Goal: Answer question/provide support: Answer question/provide support

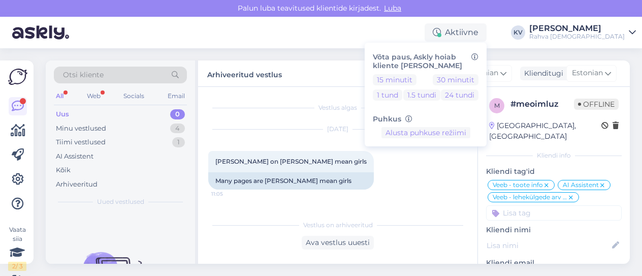
scroll to position [51, 0]
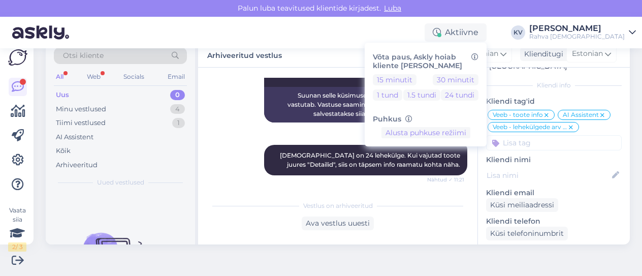
click at [438, 31] on div "Aktiivne Võta paus, Askly hoiab kliente [PERSON_NAME] 15 minutit 30 minutit 1 t…" at bounding box center [321, 32] width 642 height 31
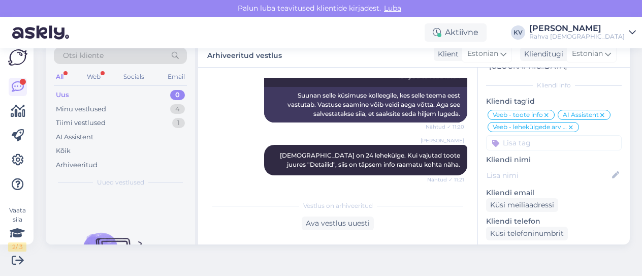
click at [135, 92] on div "Uus 0" at bounding box center [120, 95] width 133 height 14
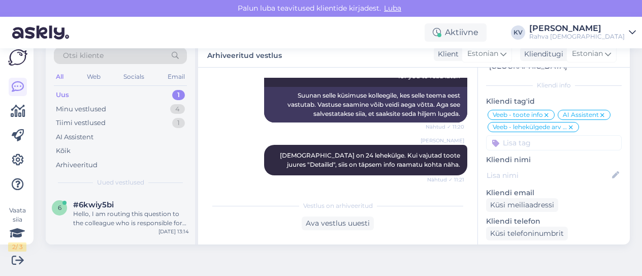
click at [103, 91] on div "Uus 1" at bounding box center [120, 95] width 133 height 14
click at [150, 230] on div "6 #6kwiy5bi Hello, I am routing this question to the colleague who is responsib…" at bounding box center [120, 216] width 149 height 46
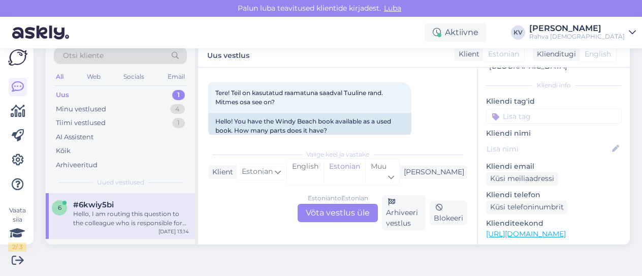
scroll to position [71, 0]
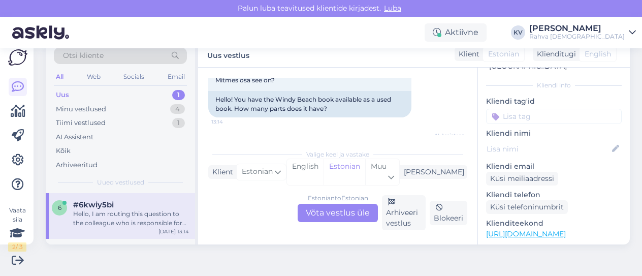
click at [553, 229] on link "[URL][DOMAIN_NAME]" at bounding box center [526, 233] width 80 height 9
click at [342, 207] on div "Estonian to Estonian Võta vestlus üle" at bounding box center [338, 213] width 80 height 18
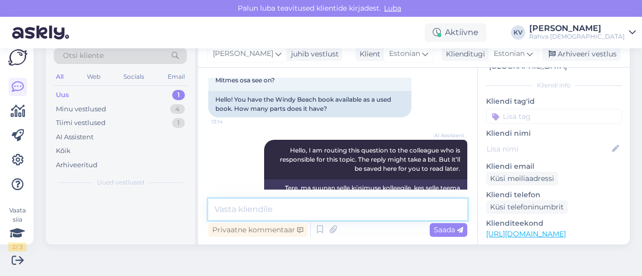
click at [283, 208] on textarea at bounding box center [337, 209] width 259 height 21
type textarea "Tegemist on IV osaga"
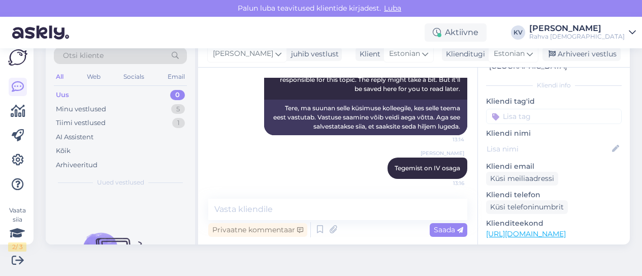
click at [531, 109] on input at bounding box center [554, 116] width 136 height 15
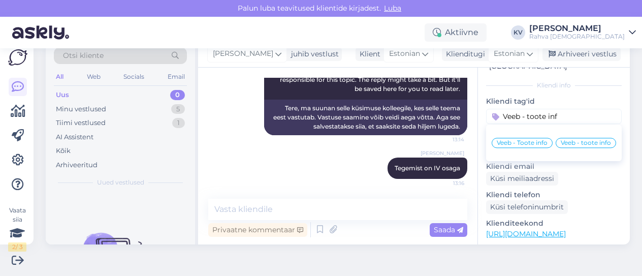
type input "Veeb - toote info"
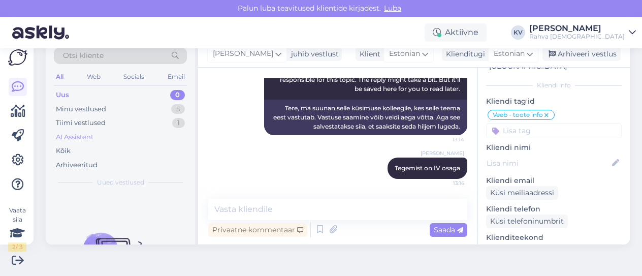
click at [100, 130] on div "AI Assistent" at bounding box center [120, 137] width 133 height 14
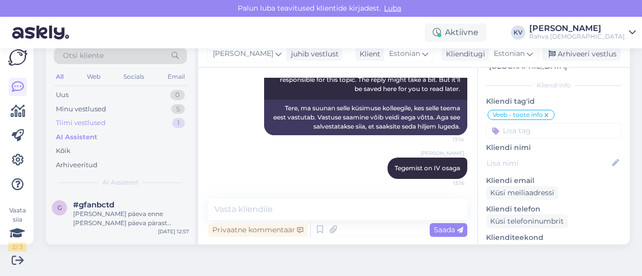
click at [105, 123] on div "Tiimi vestlused" at bounding box center [81, 123] width 50 height 10
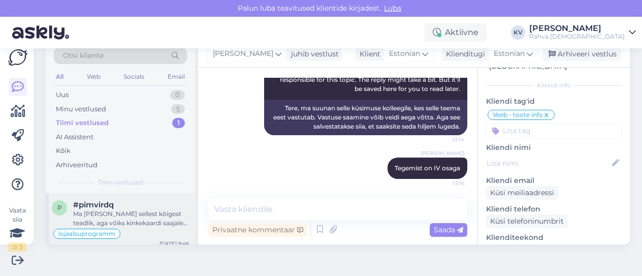
click at [116, 215] on div "Ma [PERSON_NAME] sellest kõigest teadlik, aga võiks kinkekaardi saajale saadetu…" at bounding box center [131, 218] width 116 height 18
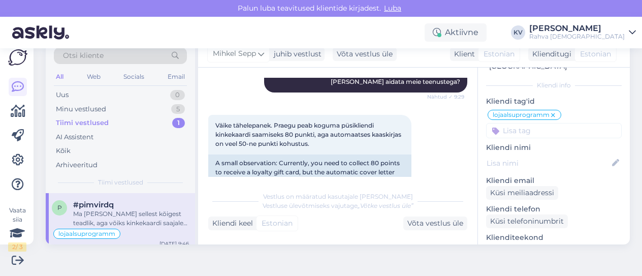
scroll to position [97, 0]
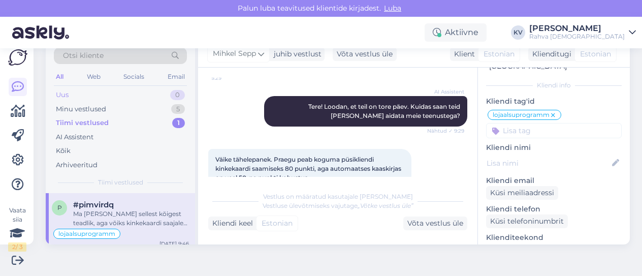
click at [90, 88] on div "Uus 0" at bounding box center [120, 95] width 133 height 14
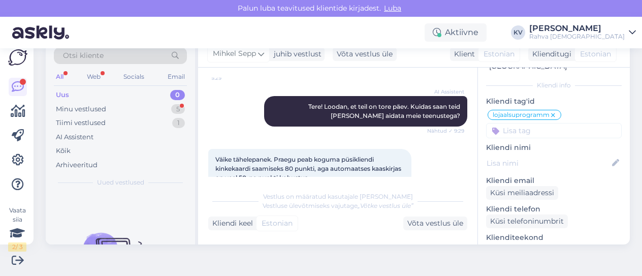
scroll to position [147, 0]
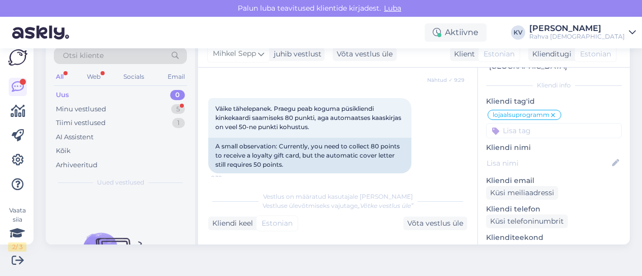
click at [156, 101] on div "Uus 0 Minu vestlused 5 Tiimi vestlused 1 AI Assistent Kõik Arhiveeritud" at bounding box center [120, 130] width 133 height 84
click at [98, 107] on div "Minu vestlused" at bounding box center [81, 109] width 50 height 10
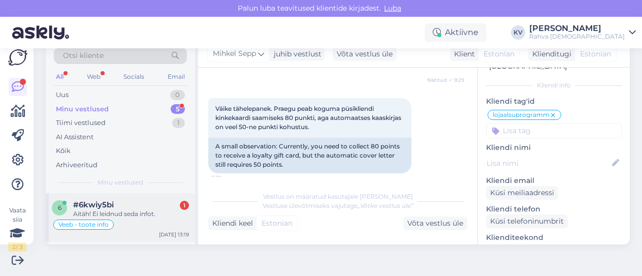
click at [123, 202] on div "#6kwiy5bi 1" at bounding box center [131, 204] width 116 height 9
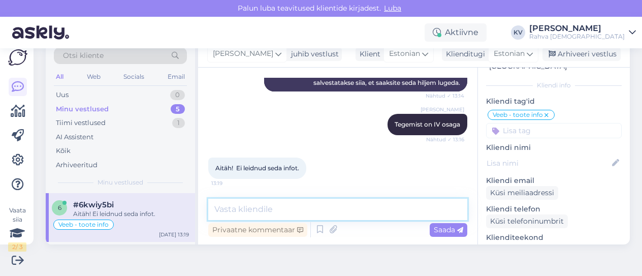
click at [291, 213] on textarea at bounding box center [337, 209] width 259 height 21
type textarea "Palun :)"
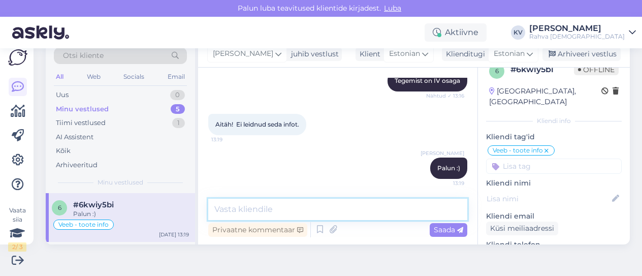
scroll to position [0, 0]
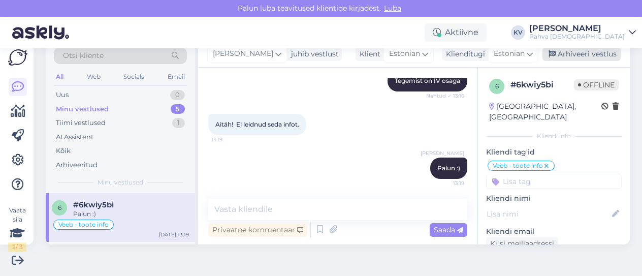
click at [574, 55] on div "Arhiveeri vestlus" at bounding box center [581, 54] width 78 height 14
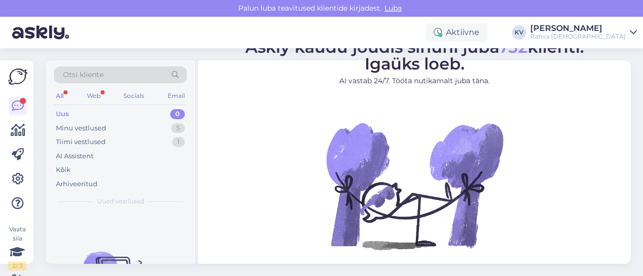
click at [113, 112] on div "Uus 0" at bounding box center [120, 114] width 133 height 14
